Goal: Information Seeking & Learning: Learn about a topic

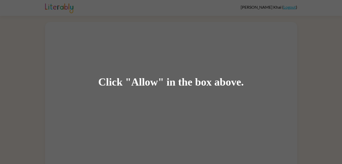
drag, startPoint x: 137, startPoint y: 85, endPoint x: 137, endPoint y: 78, distance: 6.9
click at [137, 85] on div "Click "Allow" in the box above." at bounding box center [171, 81] width 146 height 11
click at [118, 83] on div "Click "Allow" in the box above." at bounding box center [171, 81] width 146 height 11
click at [144, 85] on div "Click "Allow" in the box above." at bounding box center [171, 81] width 146 height 11
click at [157, 85] on div "Click "Allow" in the box above." at bounding box center [171, 81] width 146 height 11
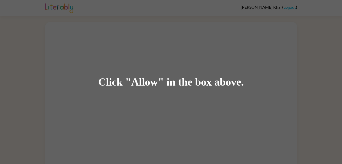
click at [168, 85] on div "Click "Allow" in the box above." at bounding box center [171, 81] width 146 height 11
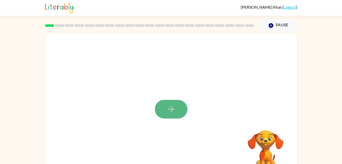
click at [164, 110] on button "button" at bounding box center [171, 109] width 33 height 19
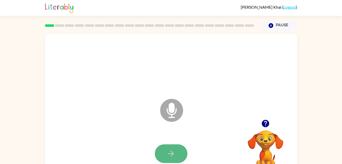
click at [175, 151] on icon "button" at bounding box center [171, 153] width 9 height 9
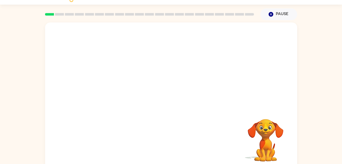
scroll to position [16, 0]
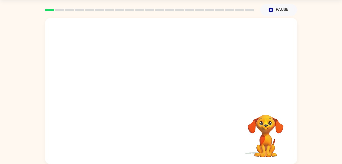
drag, startPoint x: 155, startPoint y: 104, endPoint x: 202, endPoint y: 169, distance: 79.9
click at [202, 163] on html "Jacob Khai ( Logout ) Pause Pause Your browser must support playing .mp4 files …" at bounding box center [171, 73] width 342 height 179
drag, startPoint x: 191, startPoint y: 23, endPoint x: 195, endPoint y: 38, distance: 14.7
click at [195, 38] on div at bounding box center [171, 90] width 252 height 145
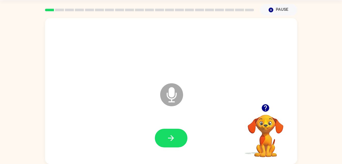
click at [174, 100] on icon at bounding box center [171, 94] width 23 height 23
click at [174, 135] on icon "button" at bounding box center [171, 137] width 9 height 9
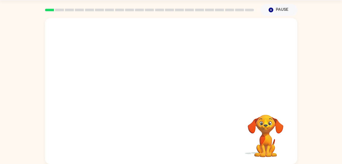
click at [281, 145] on video "Your browser must support playing .mp4 files to use Literably. Please try using…" at bounding box center [265, 132] width 51 height 51
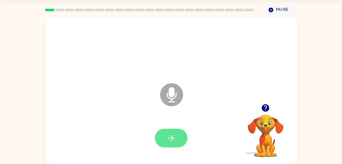
click at [164, 129] on button "button" at bounding box center [171, 137] width 33 height 19
click at [178, 134] on button "button" at bounding box center [171, 137] width 33 height 19
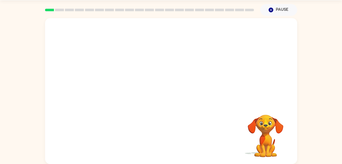
click at [247, 114] on video "Your browser must support playing .mp4 files to use Literably. Please try using…" at bounding box center [265, 132] width 51 height 51
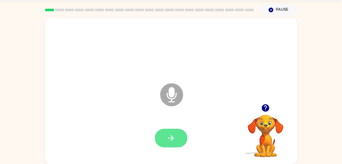
click at [165, 134] on button "button" at bounding box center [171, 137] width 33 height 19
click at [173, 99] on icon "Microphone The Microphone is here when it is your turn to talk" at bounding box center [197, 101] width 76 height 38
click at [177, 136] on button "button" at bounding box center [171, 137] width 33 height 19
click at [267, 104] on icon "button" at bounding box center [265, 107] width 9 height 9
click at [174, 98] on icon "Microphone The Microphone is here when it is your turn to talk" at bounding box center [197, 101] width 76 height 38
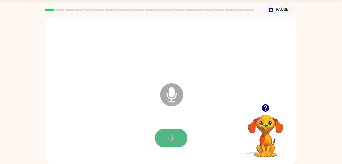
click at [174, 136] on icon "button" at bounding box center [171, 137] width 9 height 9
click at [179, 138] on button "button" at bounding box center [171, 137] width 33 height 19
click at [175, 139] on icon "button" at bounding box center [171, 137] width 9 height 9
click at [178, 136] on button "button" at bounding box center [171, 137] width 33 height 19
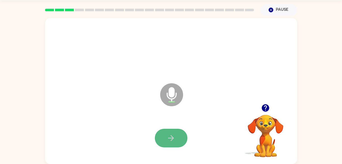
click at [174, 134] on icon "button" at bounding box center [171, 137] width 9 height 9
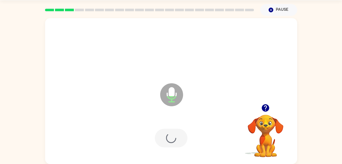
click at [174, 134] on div at bounding box center [171, 137] width 33 height 19
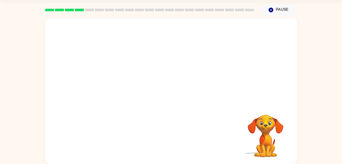
click at [174, 134] on div at bounding box center [171, 138] width 242 height 42
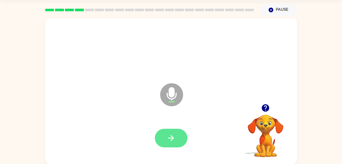
click at [173, 135] on icon "button" at bounding box center [171, 137] width 9 height 9
click at [171, 139] on icon "button" at bounding box center [171, 137] width 9 height 9
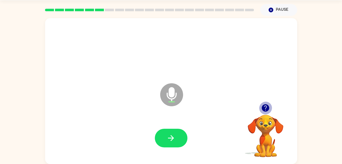
click at [263, 105] on icon "button" at bounding box center [265, 107] width 7 height 7
click at [258, 143] on video "Your browser must support playing .mp4 files to use Literably. Please try using…" at bounding box center [265, 132] width 51 height 51
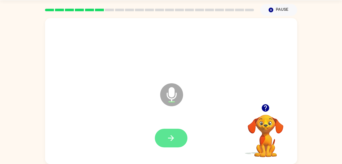
click at [167, 132] on button "button" at bounding box center [171, 137] width 33 height 19
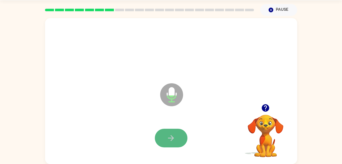
click at [174, 135] on icon "button" at bounding box center [171, 137] width 9 height 9
click at [166, 138] on button "button" at bounding box center [171, 137] width 33 height 19
click at [169, 134] on icon "button" at bounding box center [171, 137] width 9 height 9
click at [174, 135] on icon "button" at bounding box center [171, 137] width 9 height 9
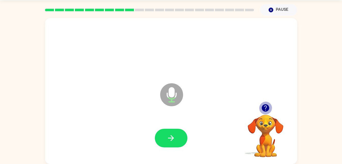
click at [268, 109] on icon "button" at bounding box center [265, 107] width 7 height 7
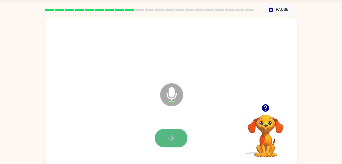
click at [172, 141] on icon "button" at bounding box center [171, 137] width 9 height 9
drag, startPoint x: 172, startPoint y: 141, endPoint x: 165, endPoint y: 140, distance: 7.2
click at [165, 140] on button "button" at bounding box center [171, 137] width 33 height 19
click at [181, 137] on button "button" at bounding box center [171, 137] width 33 height 19
drag, startPoint x: 181, startPoint y: 137, endPoint x: 173, endPoint y: 136, distance: 7.7
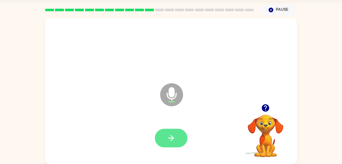
click at [173, 136] on icon "button" at bounding box center [171, 137] width 9 height 9
click at [174, 135] on icon "button" at bounding box center [171, 137] width 9 height 9
click at [163, 132] on button "button" at bounding box center [171, 137] width 33 height 19
click at [177, 137] on button "button" at bounding box center [171, 137] width 33 height 19
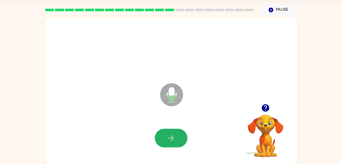
click at [177, 137] on button "button" at bounding box center [171, 137] width 33 height 19
click at [177, 136] on button "button" at bounding box center [171, 137] width 33 height 19
click at [173, 137] on icon "button" at bounding box center [171, 138] width 6 height 6
click at [177, 136] on button "button" at bounding box center [171, 137] width 33 height 19
click at [176, 136] on button "button" at bounding box center [171, 137] width 33 height 19
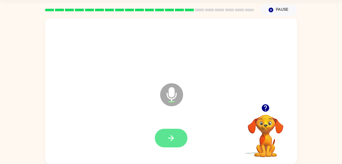
click at [177, 138] on button "button" at bounding box center [171, 137] width 33 height 19
click at [180, 134] on button "button" at bounding box center [171, 137] width 33 height 19
click at [178, 135] on button "button" at bounding box center [171, 137] width 33 height 19
click at [267, 111] on icon "button" at bounding box center [265, 107] width 9 height 9
click at [174, 135] on icon "button" at bounding box center [171, 137] width 9 height 9
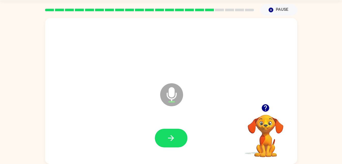
click at [265, 107] on icon "button" at bounding box center [265, 107] width 7 height 7
click at [175, 136] on icon "button" at bounding box center [171, 137] width 9 height 9
click at [173, 131] on button "button" at bounding box center [171, 137] width 33 height 19
click at [172, 136] on icon "button" at bounding box center [171, 138] width 6 height 6
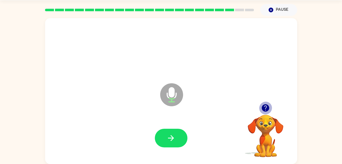
click at [264, 104] on icon "button" at bounding box center [265, 107] width 9 height 9
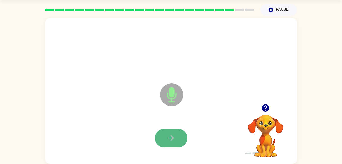
click at [167, 135] on icon "button" at bounding box center [171, 137] width 9 height 9
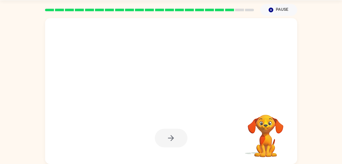
click at [172, 136] on div at bounding box center [171, 137] width 33 height 19
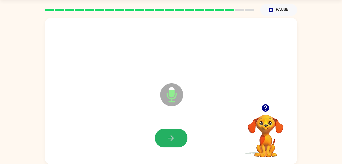
click at [172, 136] on icon "button" at bounding box center [171, 138] width 6 height 6
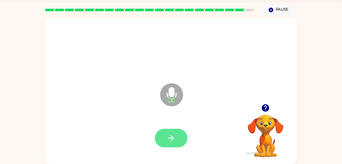
click at [167, 137] on icon "button" at bounding box center [171, 137] width 9 height 9
click at [173, 136] on icon "button" at bounding box center [171, 137] width 9 height 9
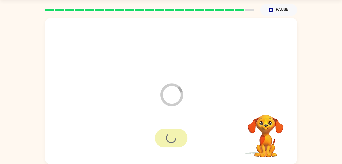
scroll to position [6, 0]
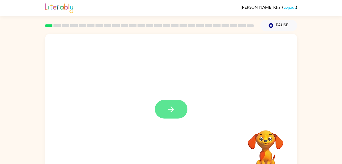
click at [180, 110] on button "button" at bounding box center [171, 109] width 33 height 19
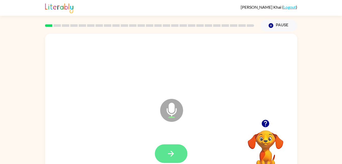
click at [177, 151] on button "button" at bounding box center [171, 153] width 33 height 19
click at [163, 154] on button "button" at bounding box center [171, 153] width 33 height 19
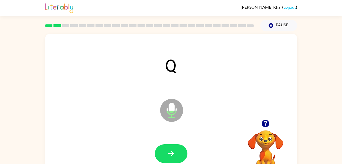
click at [163, 154] on button "button" at bounding box center [171, 153] width 33 height 19
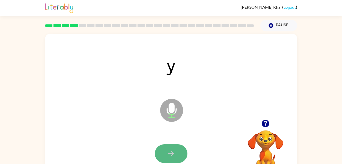
click at [170, 153] on icon "button" at bounding box center [171, 153] width 6 height 6
click at [175, 152] on icon "button" at bounding box center [171, 153] width 9 height 9
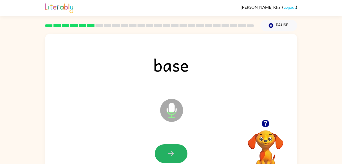
click at [175, 152] on icon "button" at bounding box center [171, 153] width 9 height 9
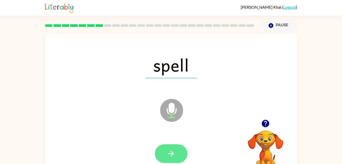
click at [177, 152] on button "button" at bounding box center [171, 153] width 33 height 19
click at [176, 152] on button "button" at bounding box center [171, 153] width 33 height 19
click at [174, 157] on icon "button" at bounding box center [171, 153] width 9 height 9
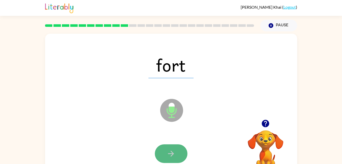
click at [176, 156] on button "button" at bounding box center [171, 153] width 33 height 19
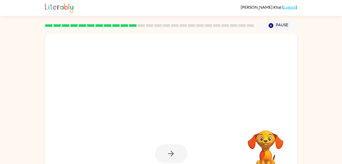
click at [177, 156] on div at bounding box center [171, 153] width 33 height 19
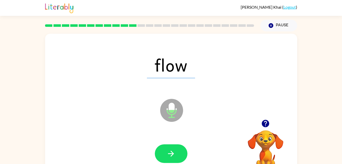
drag, startPoint x: 177, startPoint y: 156, endPoint x: 110, endPoint y: 140, distance: 69.0
click at [110, 140] on div at bounding box center [171, 154] width 242 height 42
click at [177, 153] on button "button" at bounding box center [171, 153] width 33 height 19
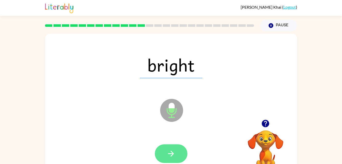
click at [174, 154] on icon "button" at bounding box center [171, 153] width 9 height 9
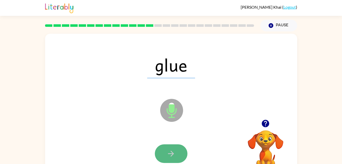
click at [175, 155] on icon "button" at bounding box center [171, 153] width 9 height 9
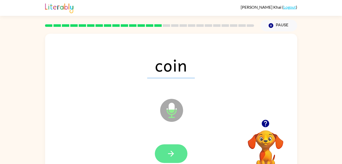
click at [175, 155] on icon "button" at bounding box center [171, 153] width 9 height 9
click at [175, 154] on icon "button" at bounding box center [171, 153] width 9 height 9
click at [165, 154] on button "button" at bounding box center [171, 153] width 33 height 19
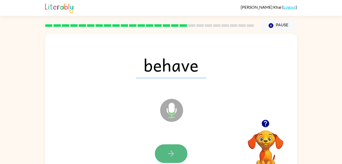
click at [186, 153] on button "button" at bounding box center [171, 153] width 33 height 19
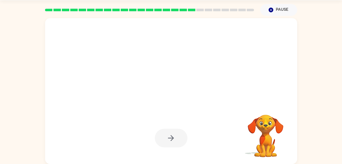
scroll to position [8, 0]
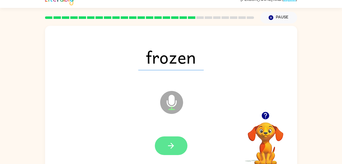
click at [175, 144] on icon "button" at bounding box center [171, 145] width 9 height 9
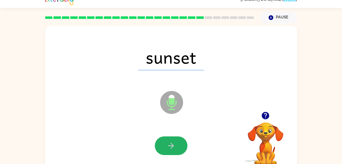
click at [175, 144] on icon "button" at bounding box center [171, 145] width 9 height 9
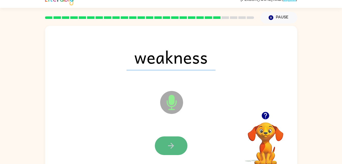
click at [174, 147] on icon "button" at bounding box center [171, 145] width 9 height 9
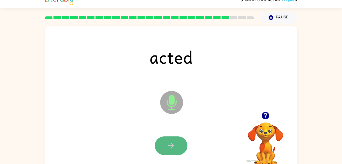
click at [179, 148] on button "button" at bounding box center [171, 145] width 33 height 19
click at [182, 149] on button "button" at bounding box center [171, 145] width 33 height 19
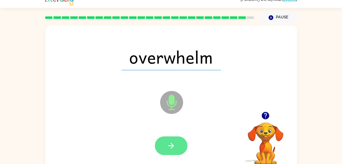
click at [181, 147] on button "button" at bounding box center [171, 145] width 33 height 19
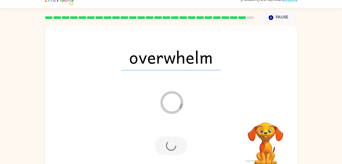
scroll to position [6, 0]
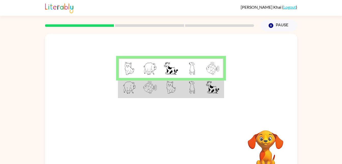
scroll to position [16, 0]
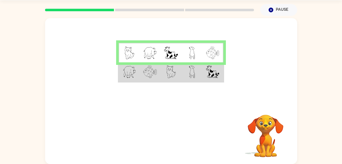
click at [205, 72] on td at bounding box center [213, 72] width 21 height 20
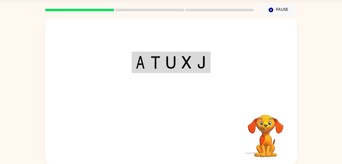
click at [175, 136] on div "Your browser must support playing .mp4 files to use Literably. Please try using…" at bounding box center [171, 90] width 252 height 145
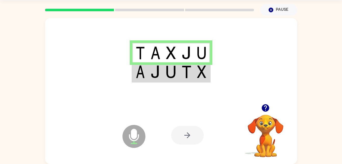
click at [195, 75] on td at bounding box center [202, 72] width 16 height 20
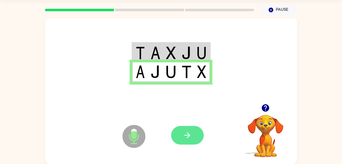
click at [191, 132] on icon "button" at bounding box center [187, 134] width 9 height 9
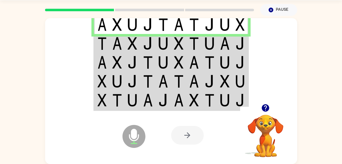
click at [236, 42] on img at bounding box center [240, 43] width 9 height 13
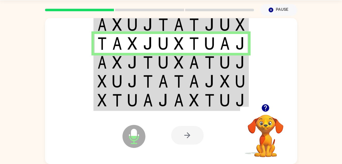
click at [239, 62] on img at bounding box center [240, 62] width 9 height 13
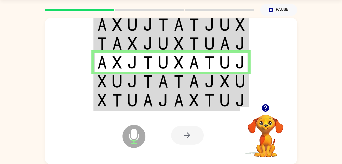
click at [239, 77] on img at bounding box center [240, 81] width 9 height 13
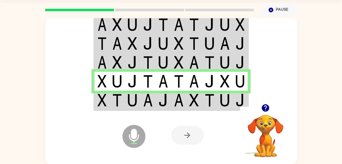
click at [236, 99] on img at bounding box center [240, 100] width 9 height 13
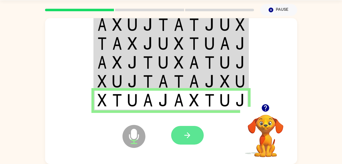
click at [190, 130] on button "button" at bounding box center [187, 135] width 33 height 19
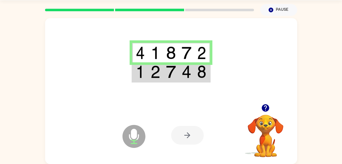
click at [195, 70] on td at bounding box center [202, 72] width 16 height 20
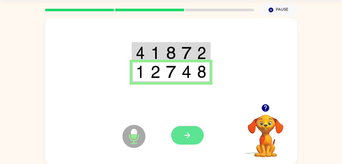
click at [191, 130] on button "button" at bounding box center [187, 135] width 33 height 19
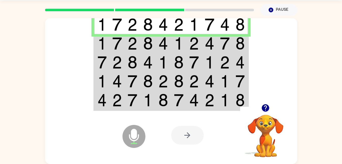
click at [240, 44] on img at bounding box center [240, 43] width 9 height 13
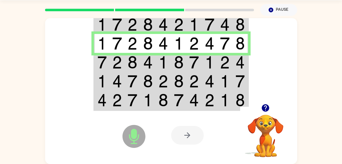
click at [239, 62] on img at bounding box center [240, 62] width 9 height 13
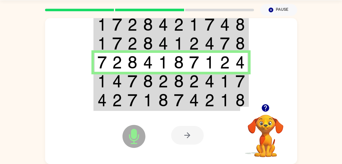
click at [210, 81] on img at bounding box center [210, 81] width 10 height 13
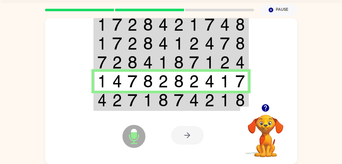
click at [209, 96] on img at bounding box center [210, 100] width 10 height 13
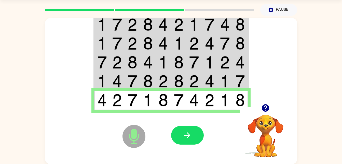
scroll to position [15, 0]
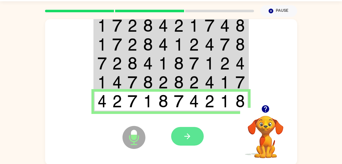
click at [190, 140] on icon "button" at bounding box center [187, 135] width 9 height 9
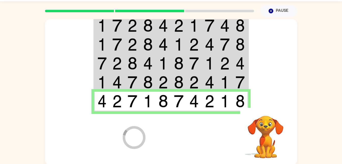
scroll to position [6, 0]
